Goal: Task Accomplishment & Management: Use online tool/utility

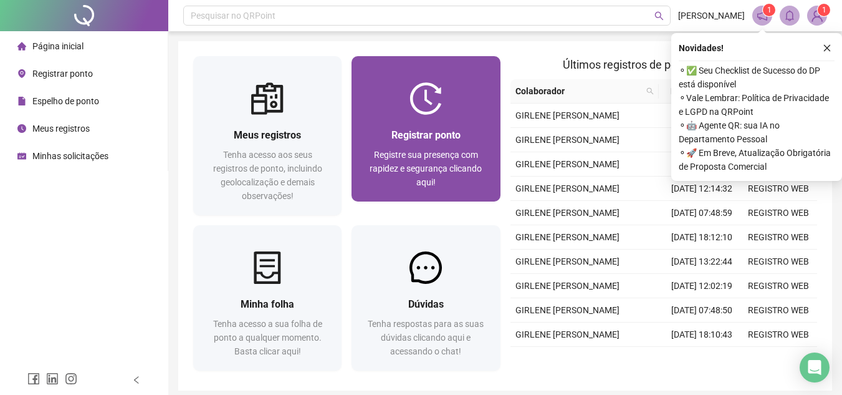
click at [438, 110] on img at bounding box center [426, 98] width 32 height 32
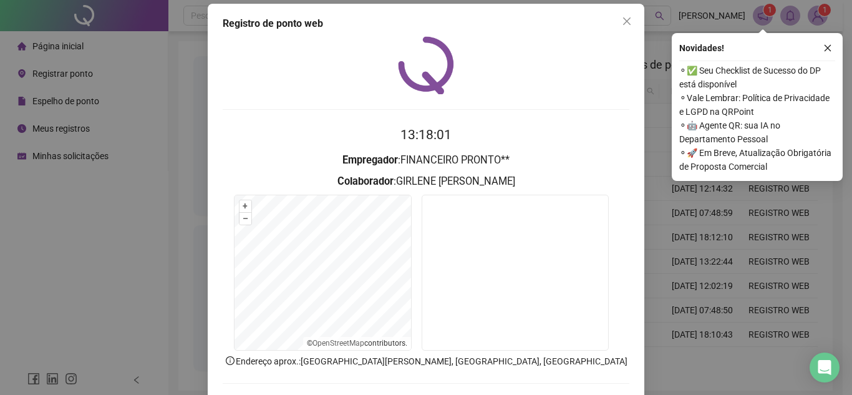
scroll to position [65, 0]
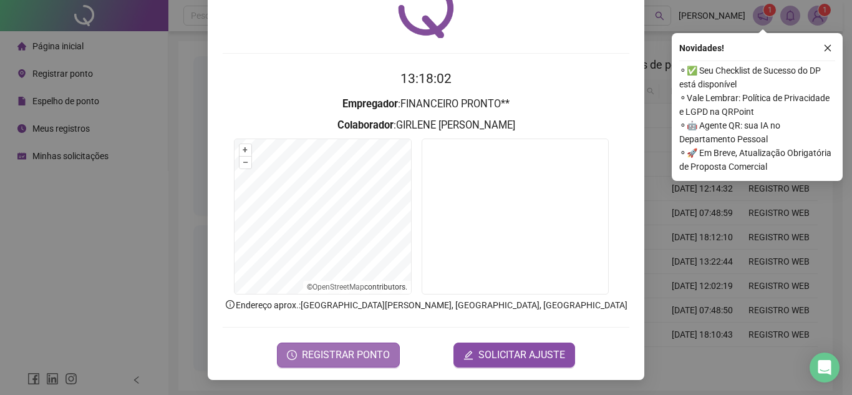
click at [365, 360] on span "REGISTRAR PONTO" at bounding box center [346, 354] width 88 height 15
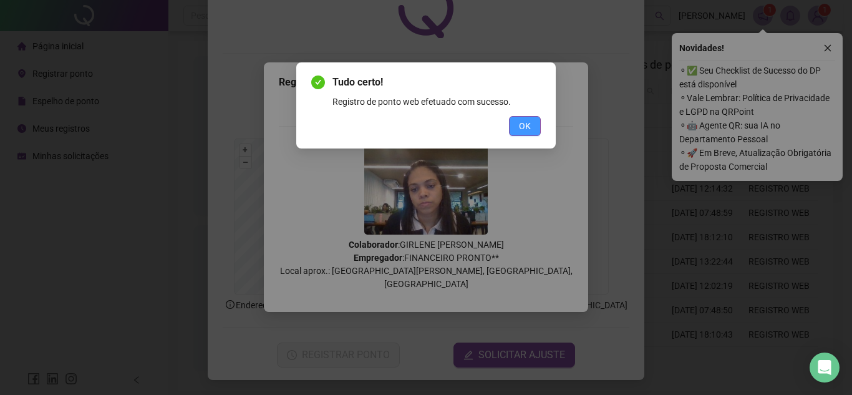
drag, startPoint x: 526, startPoint y: 126, endPoint x: 586, endPoint y: 90, distance: 70.5
click at [527, 125] on span "OK" at bounding box center [525, 126] width 12 height 14
